Goal: Task Accomplishment & Management: Manage account settings

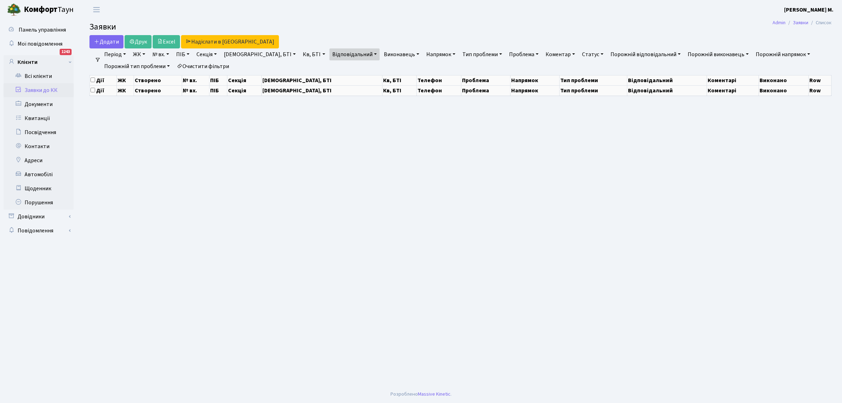
select select "25"
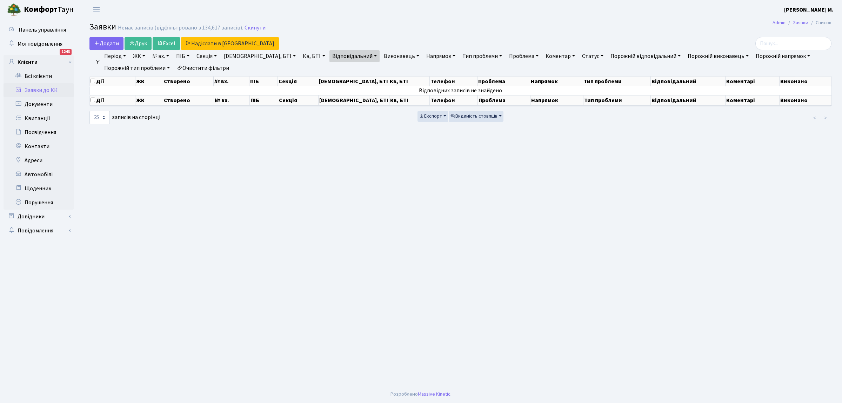
click at [58, 89] on link "Заявки до КК" at bounding box center [39, 90] width 70 height 14
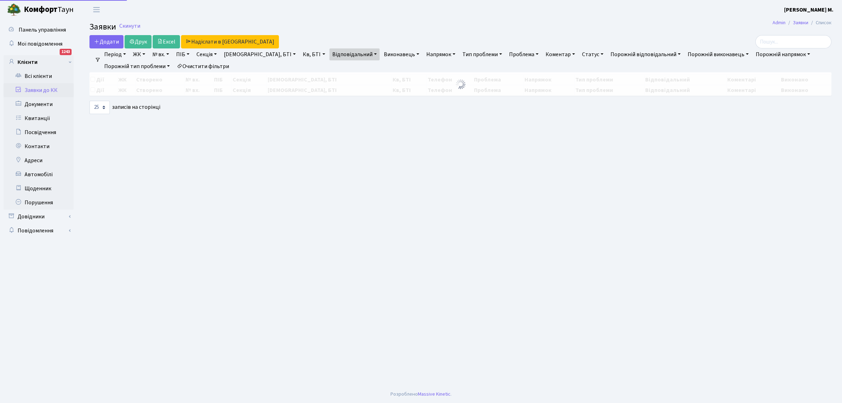
select select "25"
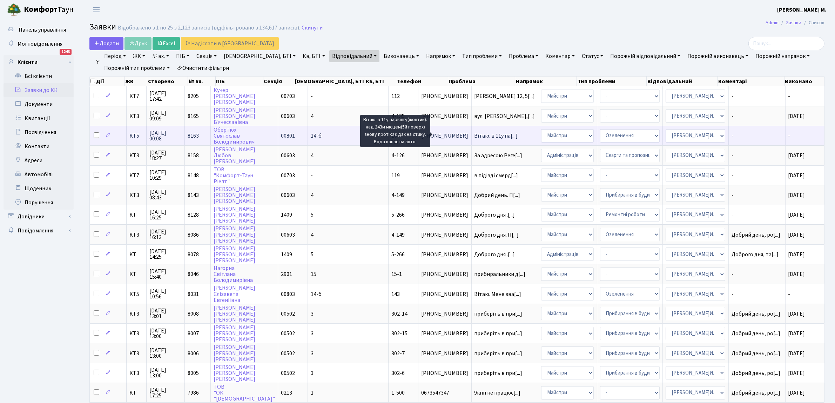
click at [475, 135] on span "Вітаю. в 11у па[...]" at bounding box center [496, 136] width 43 height 8
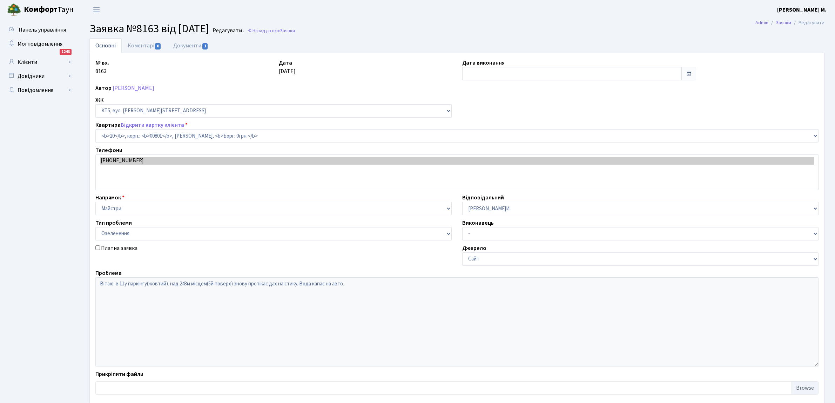
select select "17550"
select select "65"
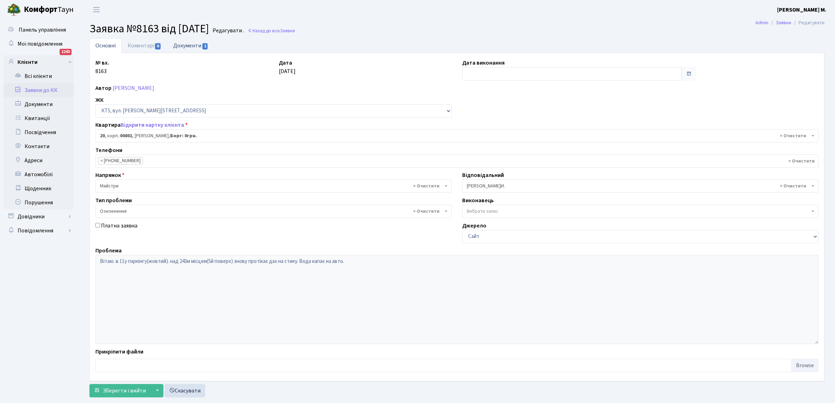
click at [203, 46] on span "1" at bounding box center [205, 46] width 6 height 6
select select "25"
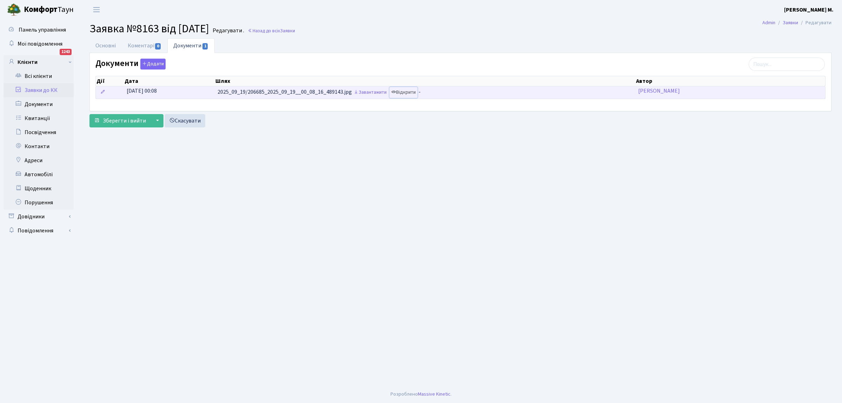
click at [401, 91] on link "Відкрити" at bounding box center [403, 92] width 28 height 11
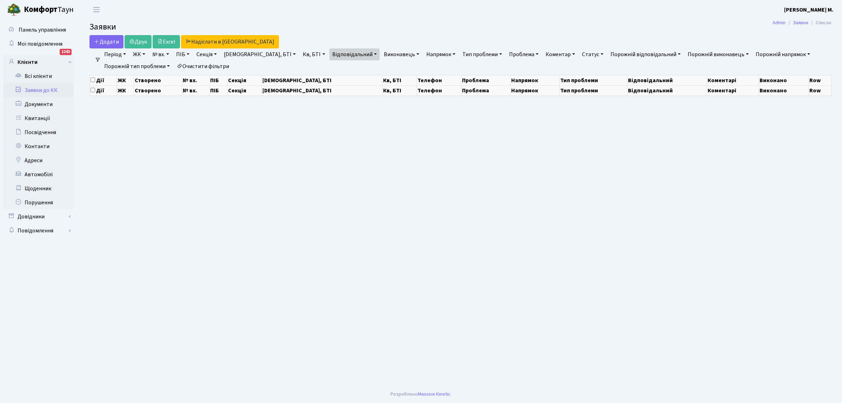
select select "25"
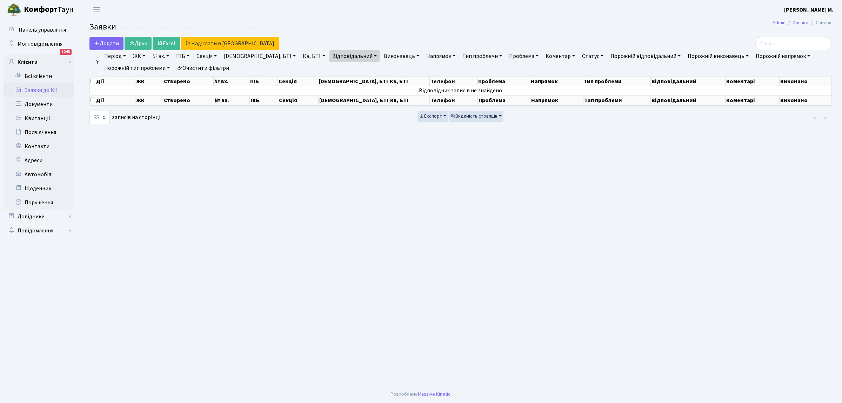
click at [46, 88] on link "Заявки до КК" at bounding box center [39, 90] width 70 height 14
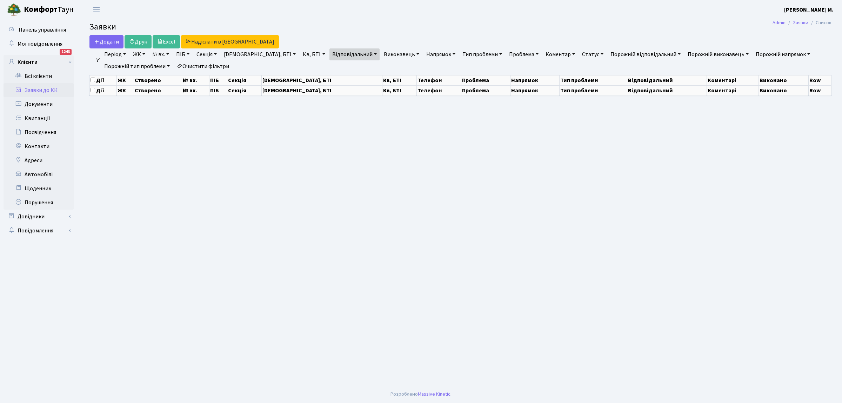
select select "25"
